Goal: Transaction & Acquisition: Book appointment/travel/reservation

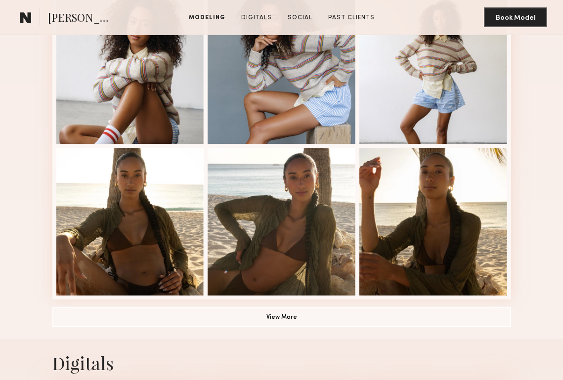
scroll to position [582, 0]
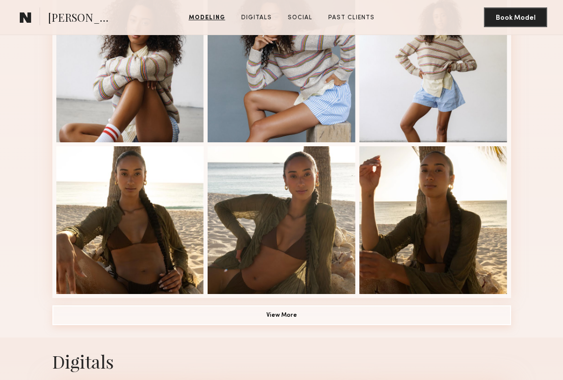
click at [341, 310] on button "View More" at bounding box center [281, 315] width 458 height 20
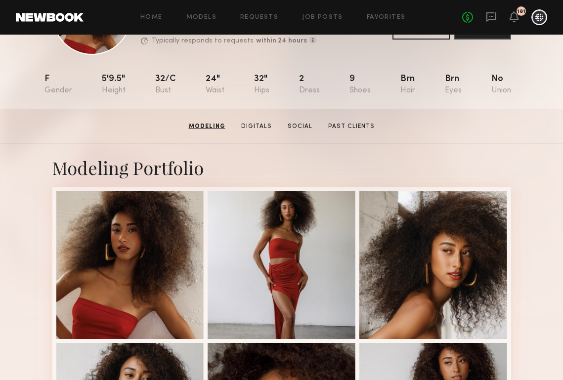
scroll to position [78, 0]
